Goal: Task Accomplishment & Management: Use online tool/utility

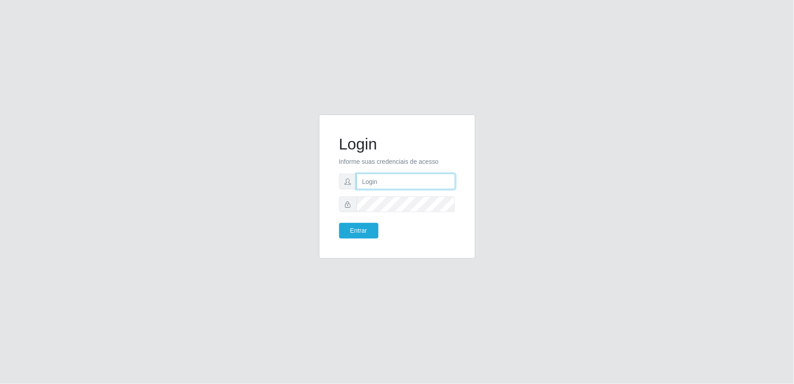
click at [372, 186] on input "text" at bounding box center [406, 181] width 99 height 16
type input "[EMAIL_ADDRESS][DOMAIN_NAME]"
click at [339, 223] on button "Entrar" at bounding box center [358, 231] width 39 height 16
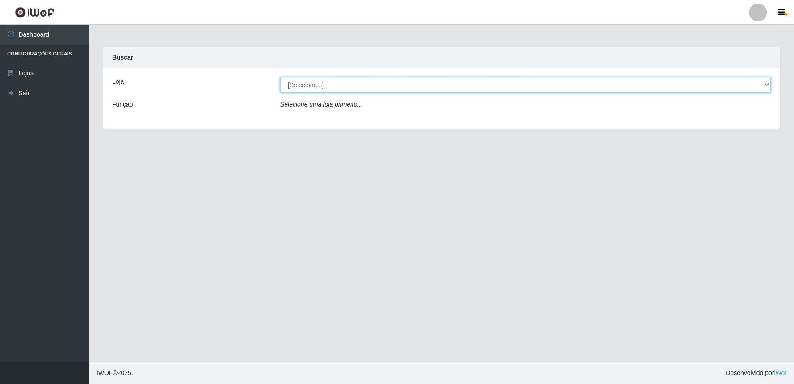
click at [338, 81] on select "[Selecione...] Queiroz Atacadão - Ceará Mirim" at bounding box center [525, 85] width 491 height 16
select select "465"
click at [280, 77] on select "[Selecione...] Queiroz Atacadão - Ceará Mirim" at bounding box center [525, 85] width 491 height 16
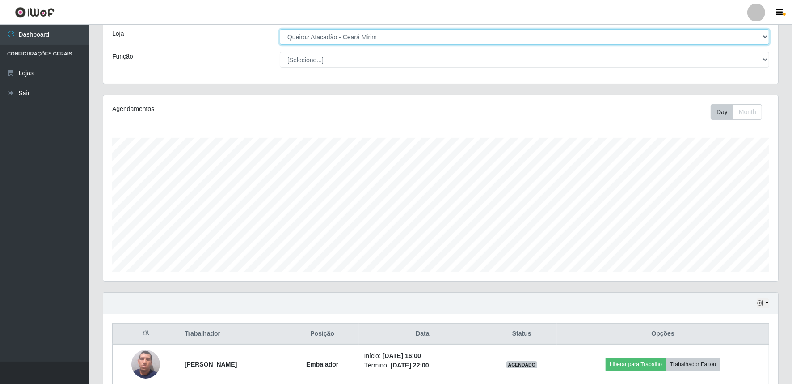
scroll to position [90, 0]
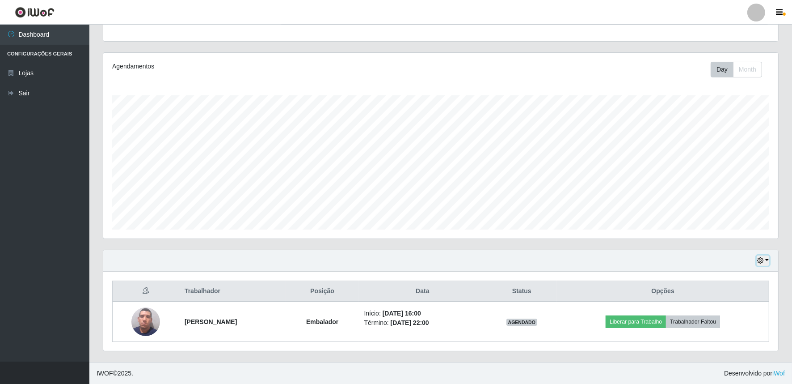
click at [763, 266] on button "button" at bounding box center [763, 260] width 13 height 10
click at [721, 209] on button "3 dias" at bounding box center [733, 207] width 71 height 19
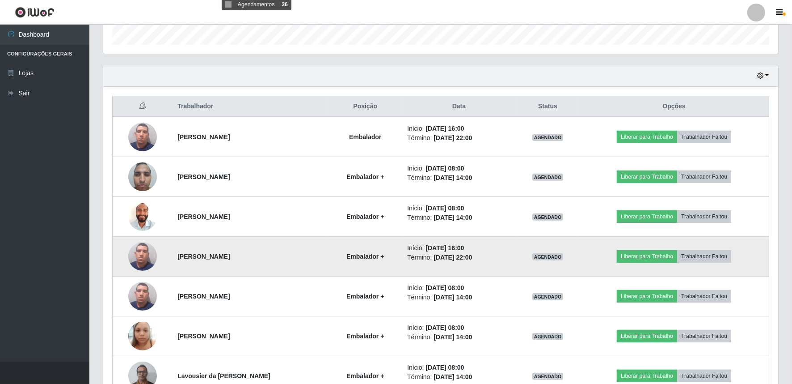
scroll to position [329, 0]
